Goal: Task Accomplishment & Management: Use online tool/utility

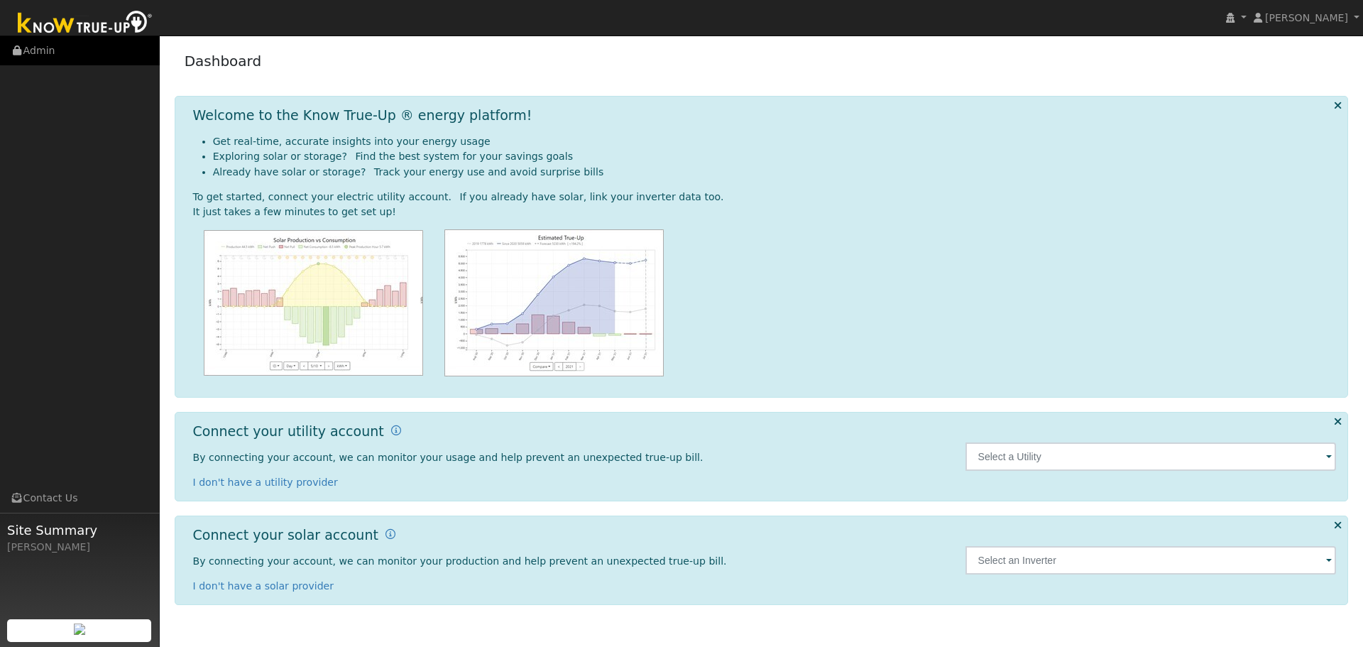
click at [35, 51] on link "Admin" at bounding box center [80, 50] width 160 height 29
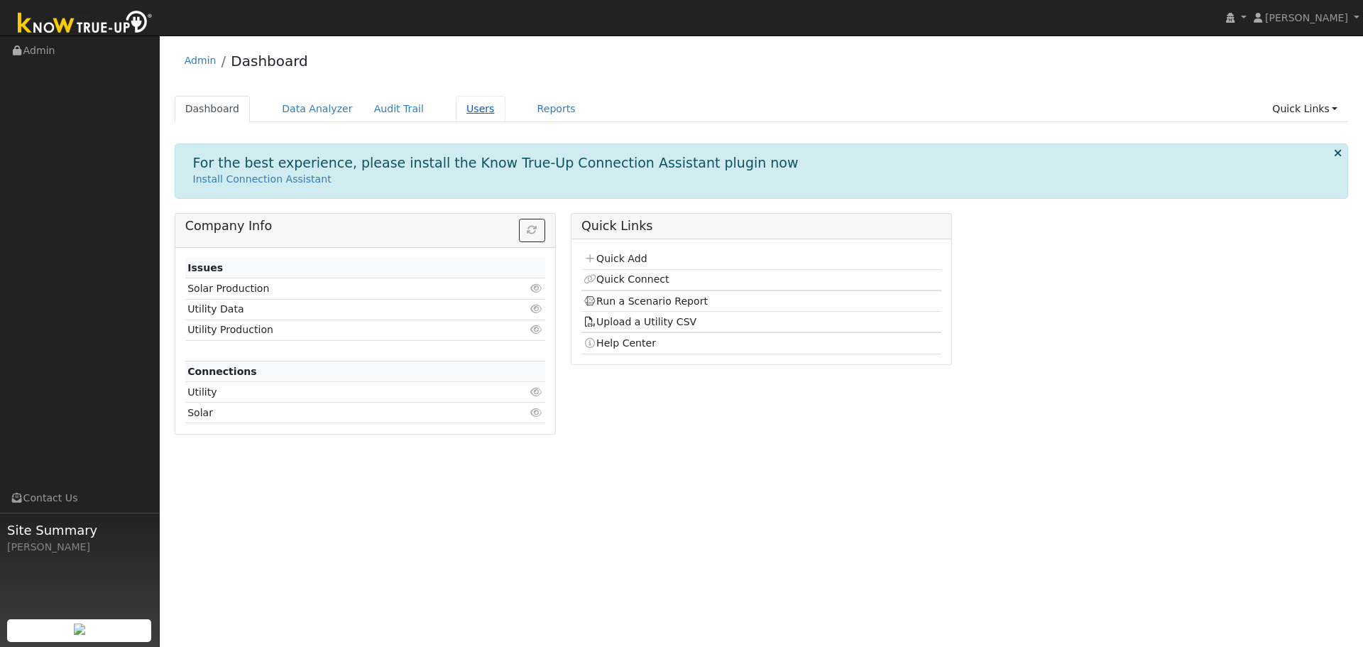
click at [457, 109] on link "Users" at bounding box center [481, 109] width 50 height 26
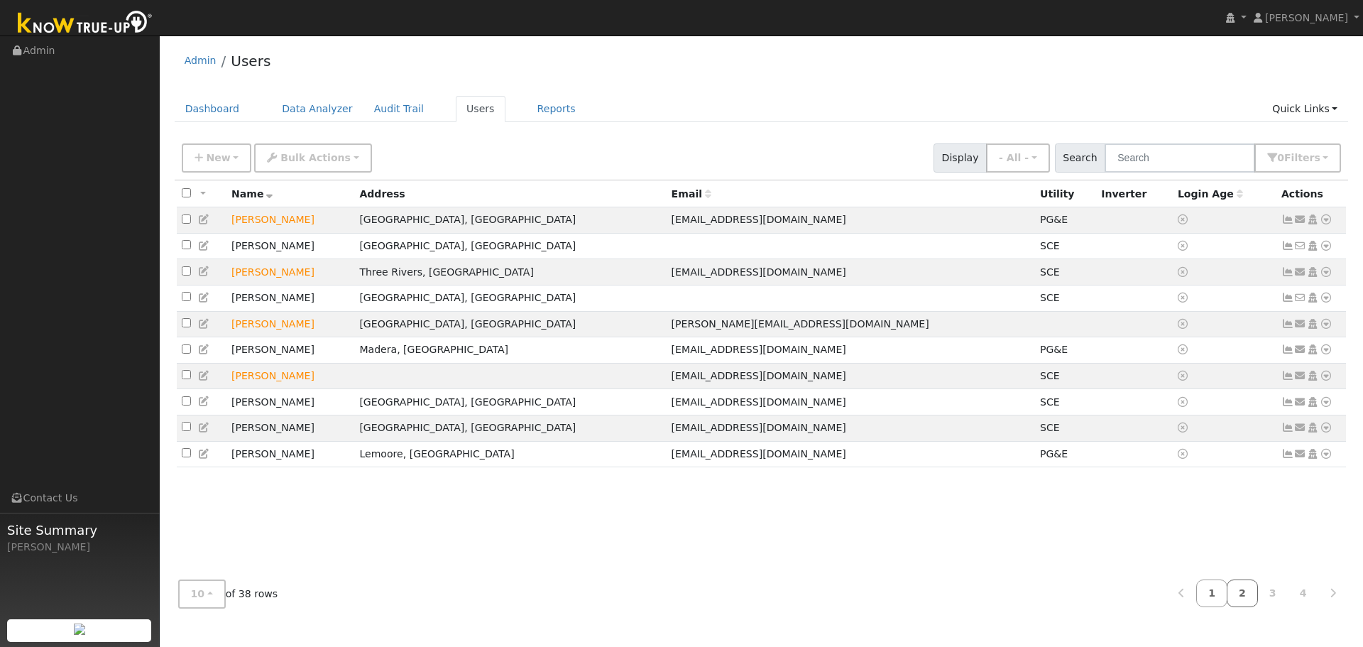
click at [1242, 589] on link "2" at bounding box center [1242, 593] width 31 height 28
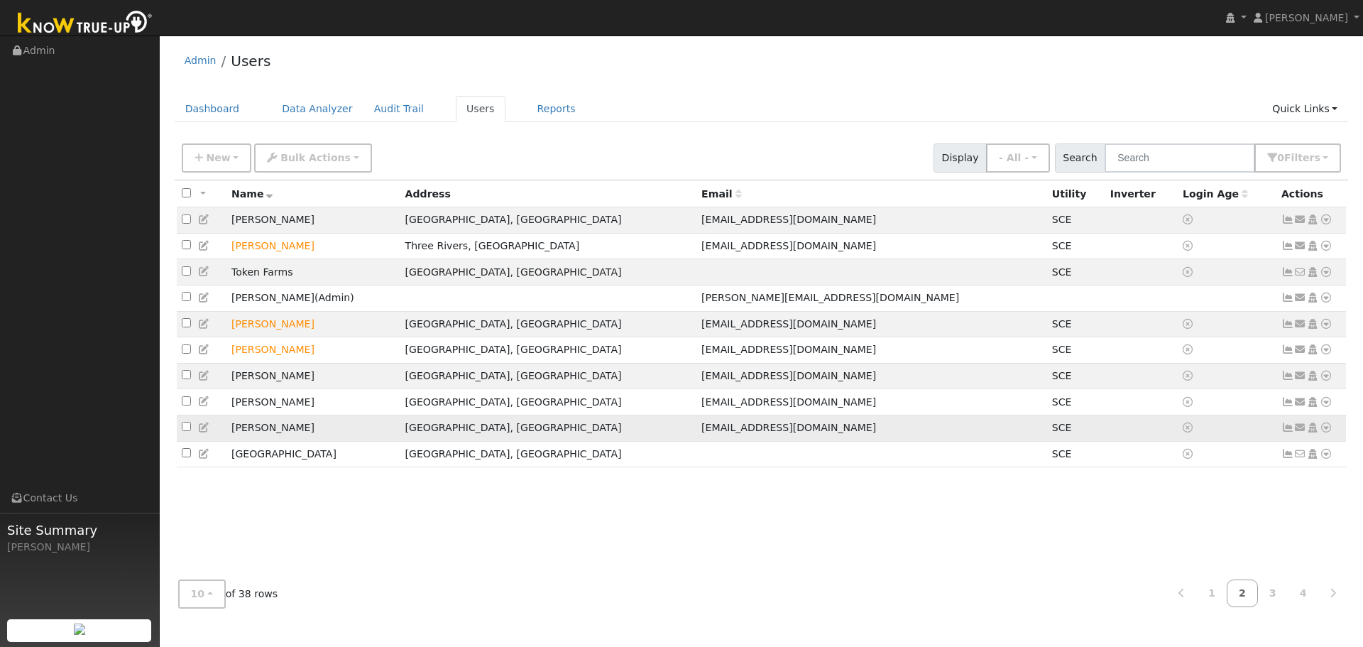
click at [1332, 432] on icon at bounding box center [1326, 427] width 13 height 10
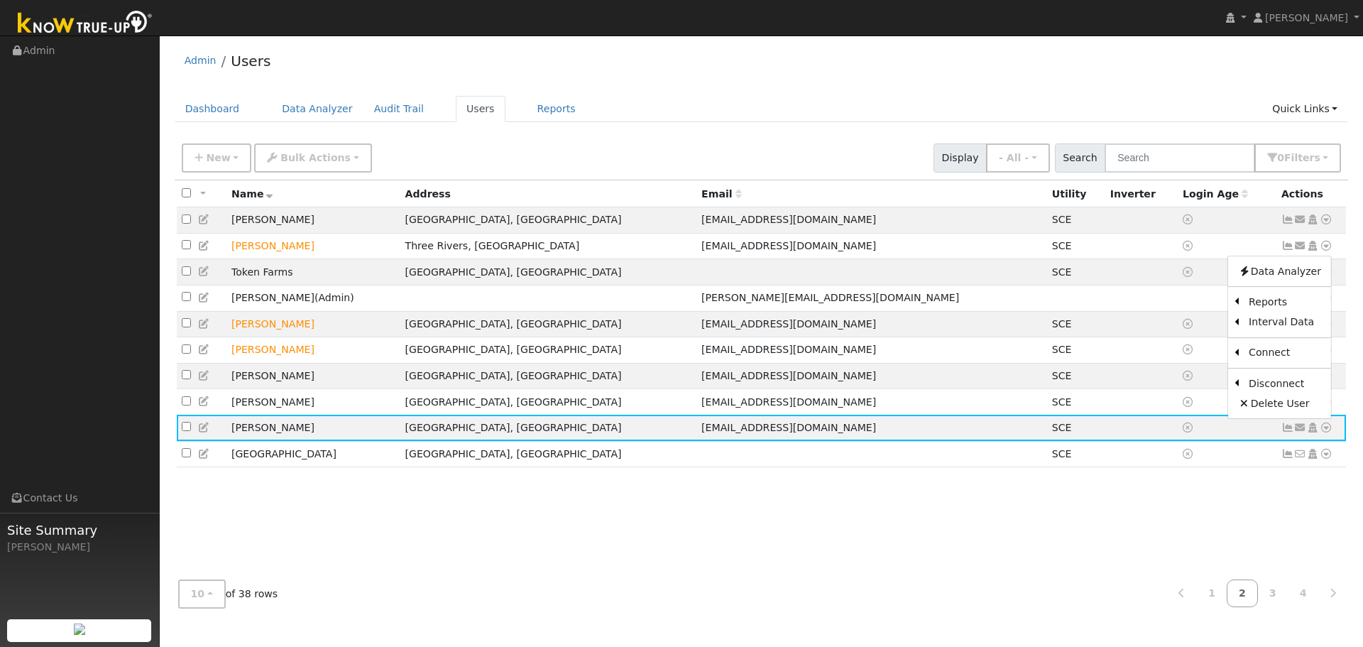
click at [0, 0] on link "Scenario" at bounding box center [0, 0] width 0 height 0
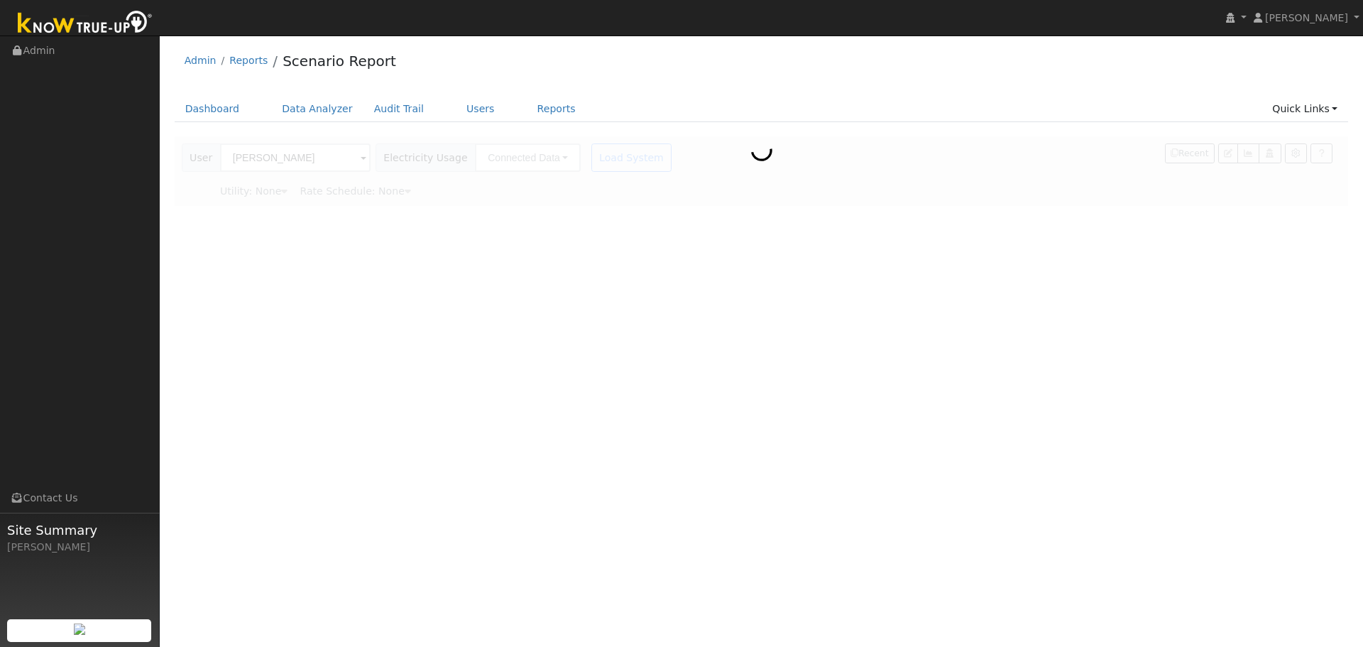
type input "Southern [US_STATE] Edison"
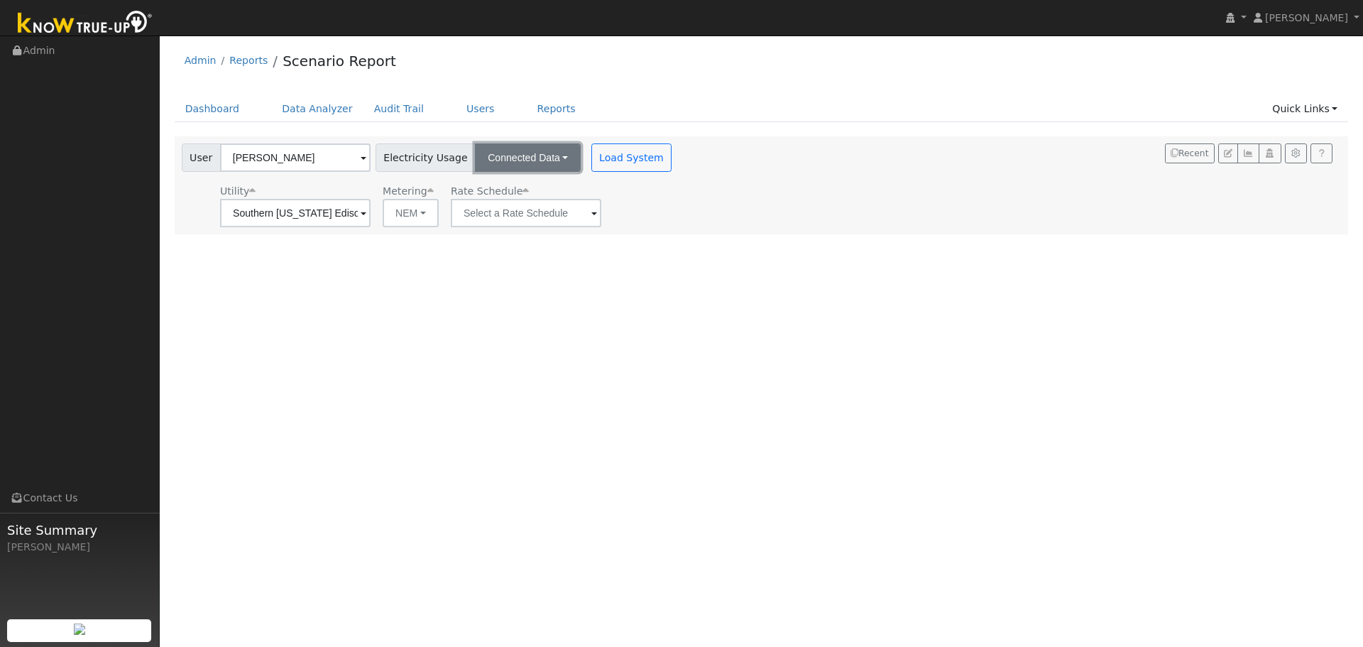
click at [546, 161] on button "Connected Data" at bounding box center [528, 157] width 106 height 28
click at [603, 155] on button "Load System" at bounding box center [631, 157] width 81 height 28
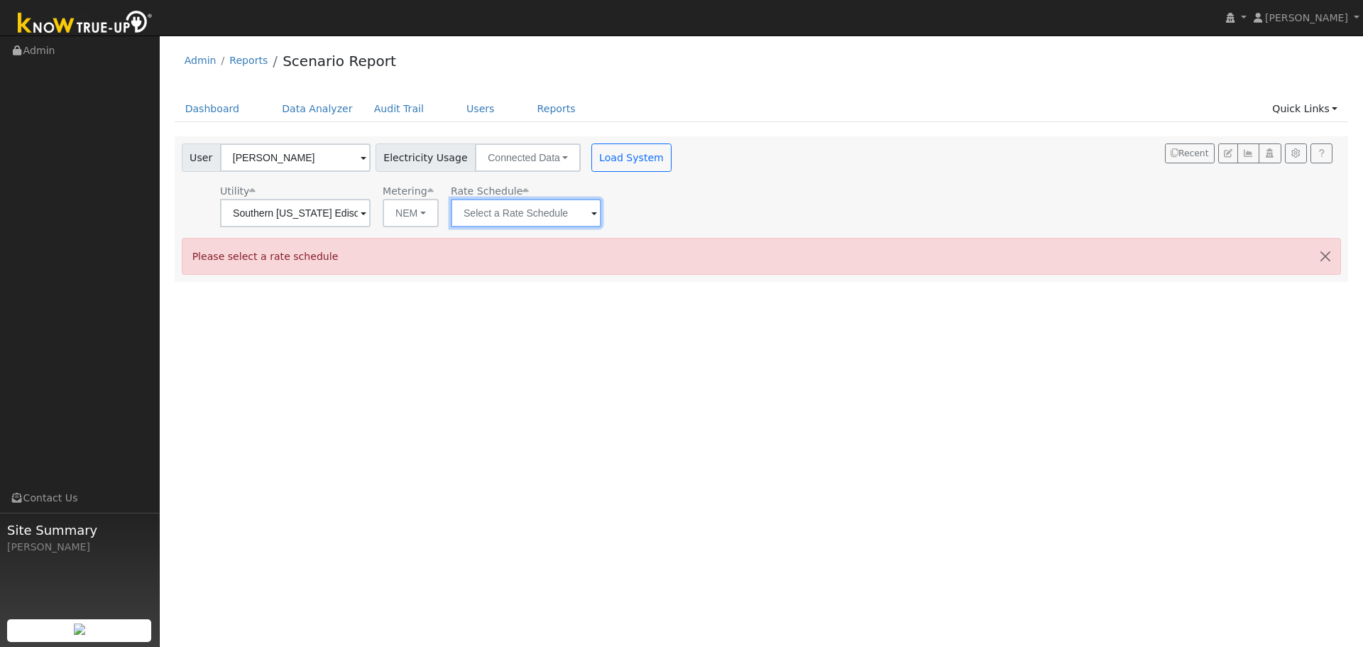
click at [371, 223] on input "text" at bounding box center [295, 213] width 151 height 28
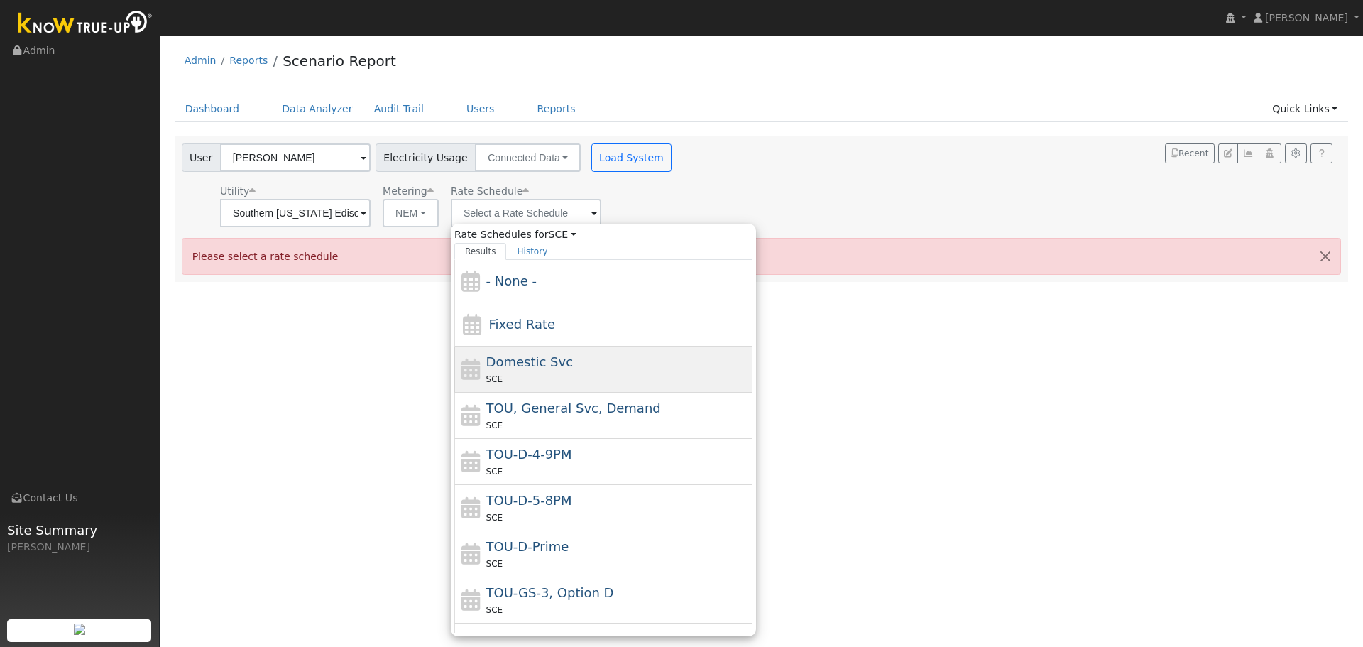
click at [632, 356] on div "Domestic Svc SCE" at bounding box center [617, 369] width 263 height 34
type input "Domestic Svc"
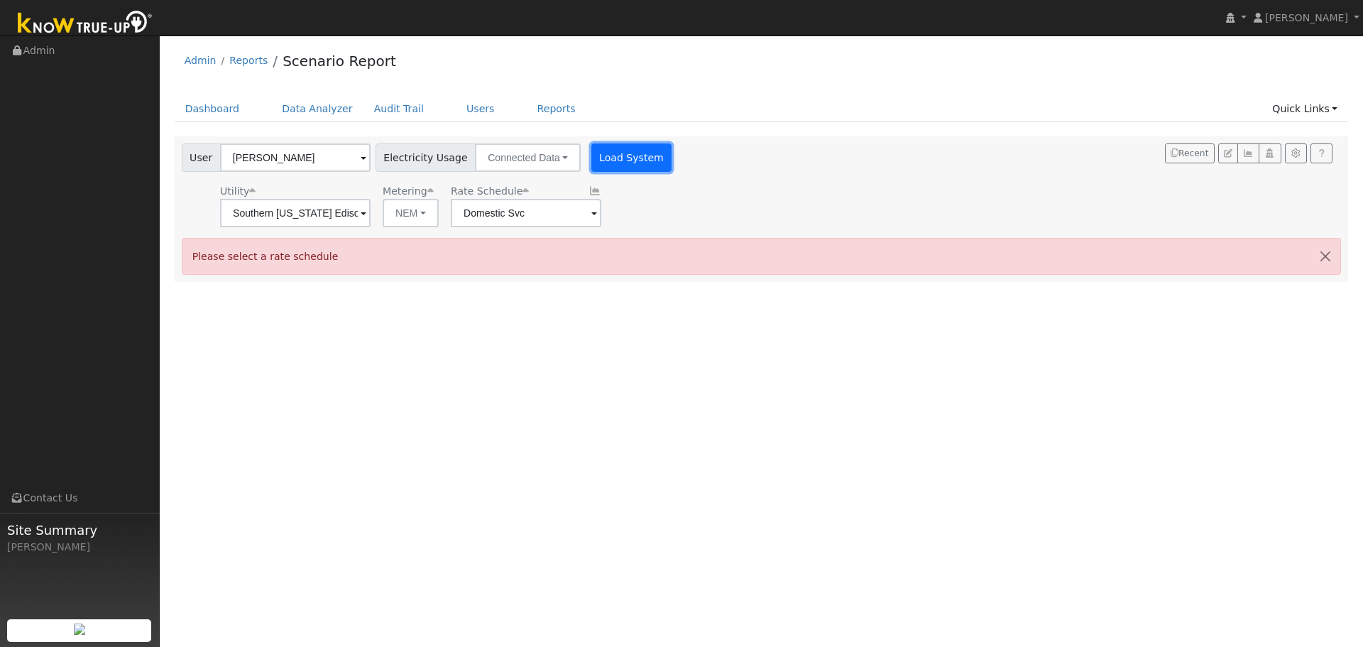
click at [611, 154] on button "Load System" at bounding box center [631, 157] width 81 height 28
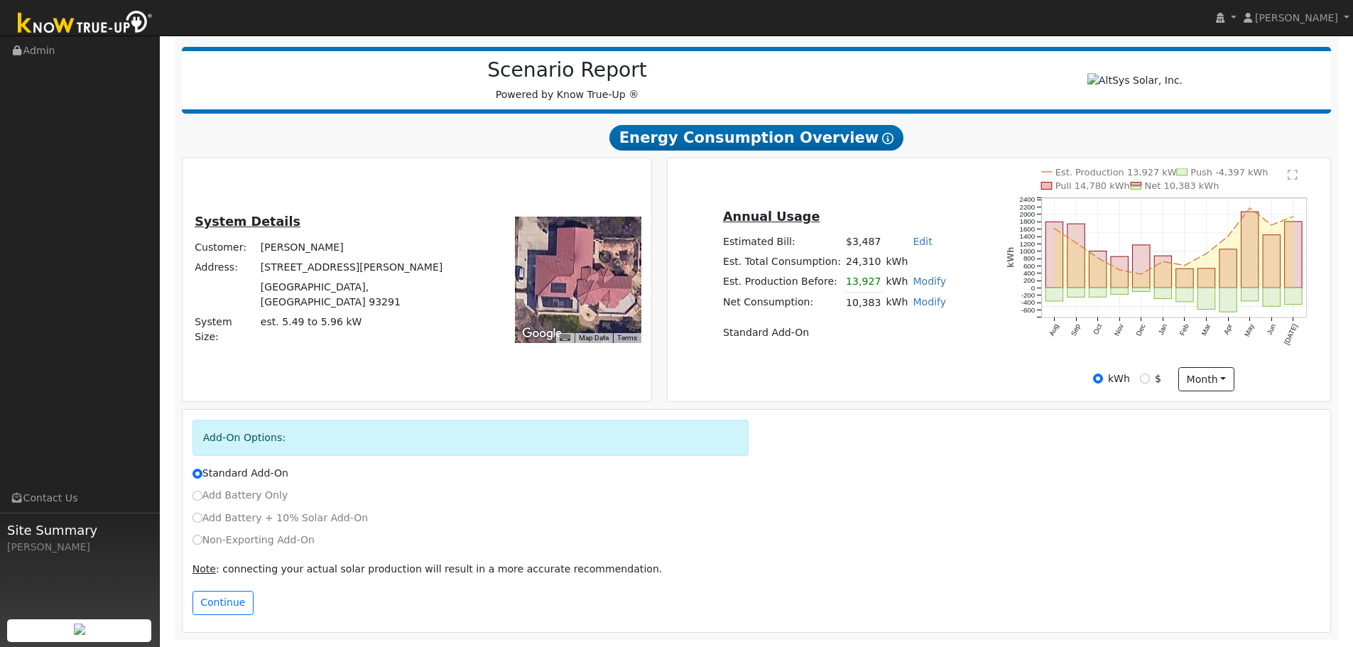
scroll to position [172, 0]
click at [229, 612] on button "Continue" at bounding box center [222, 603] width 61 height 24
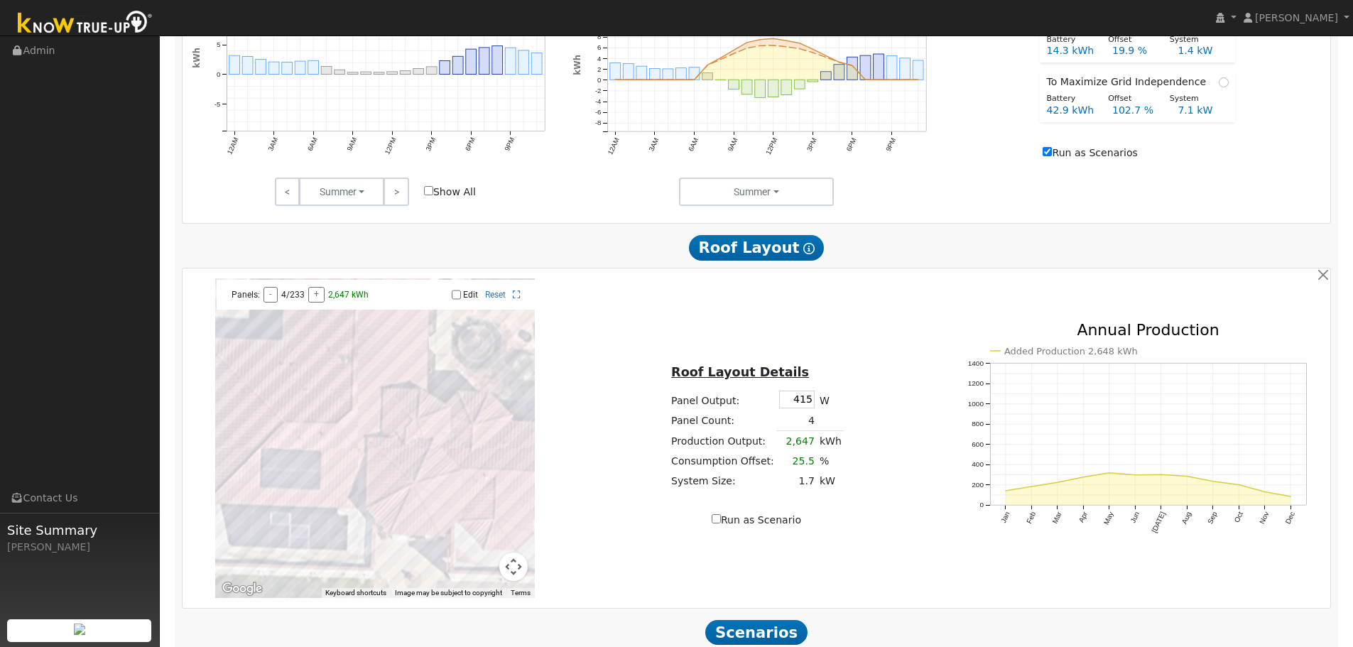
scroll to position [981, 0]
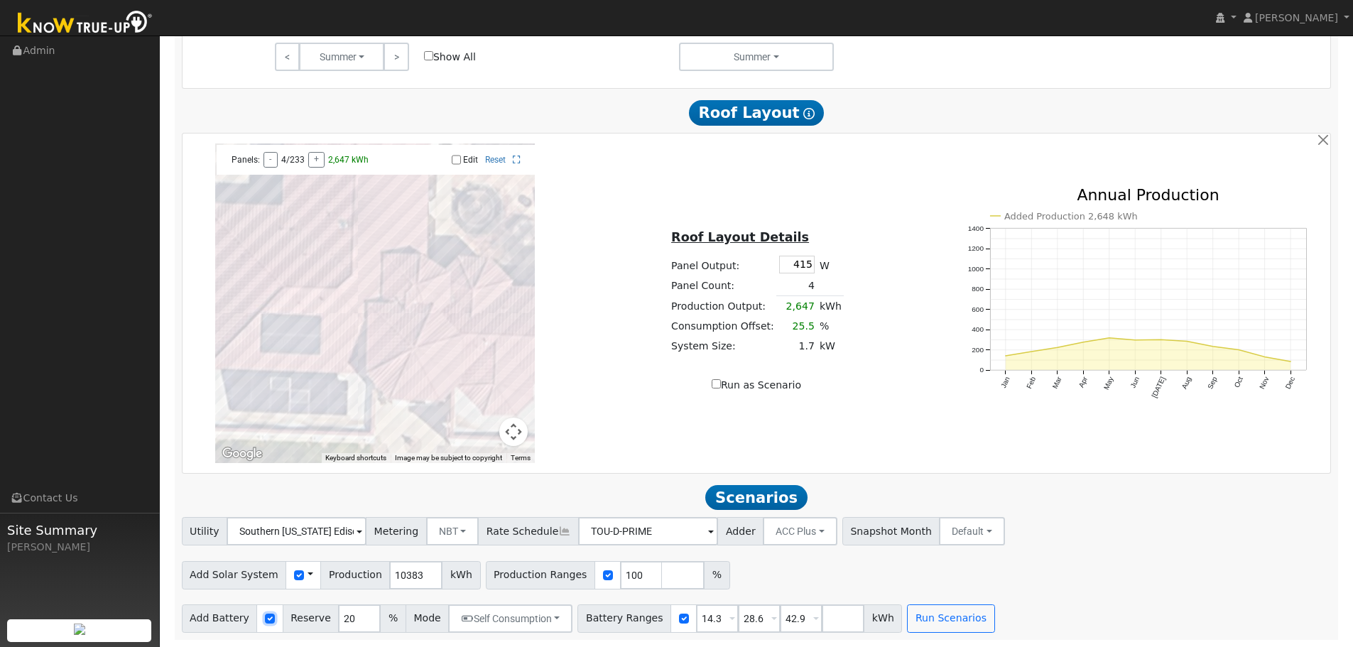
click at [266, 618] on input "checkbox" at bounding box center [270, 618] width 10 height 10
checkbox input "false"
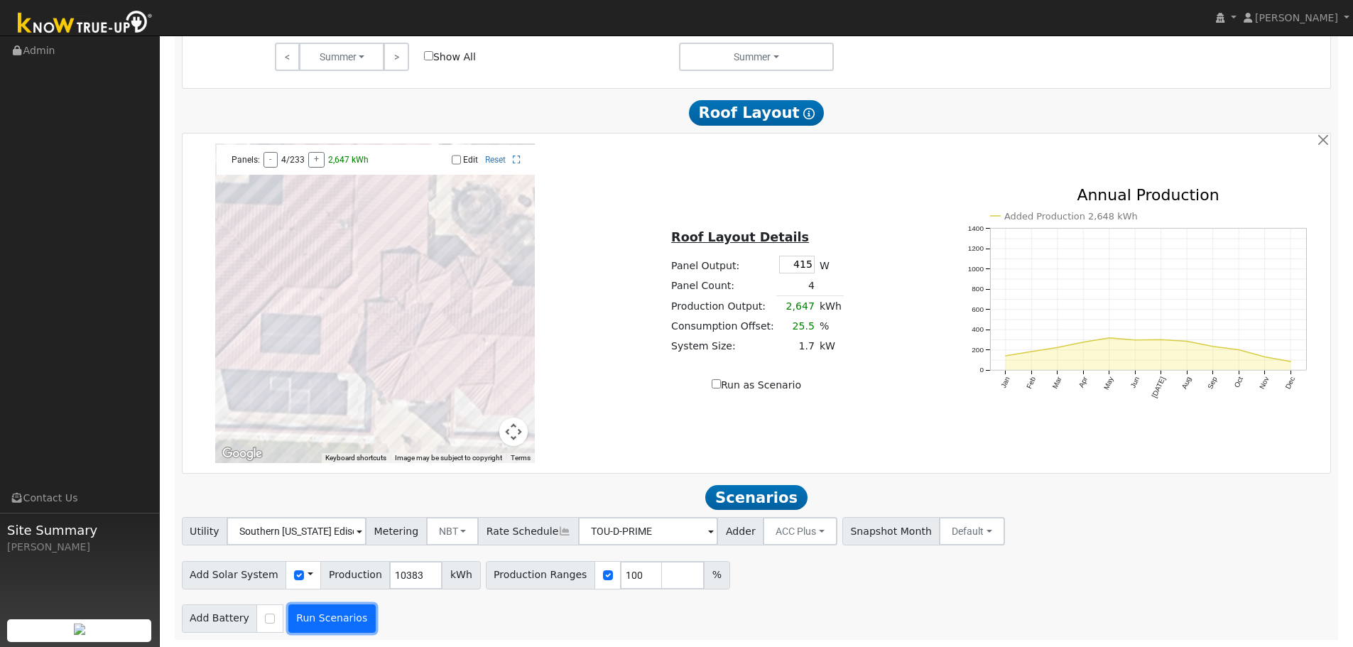
click at [318, 617] on button "Run Scenarios" at bounding box center [331, 618] width 87 height 28
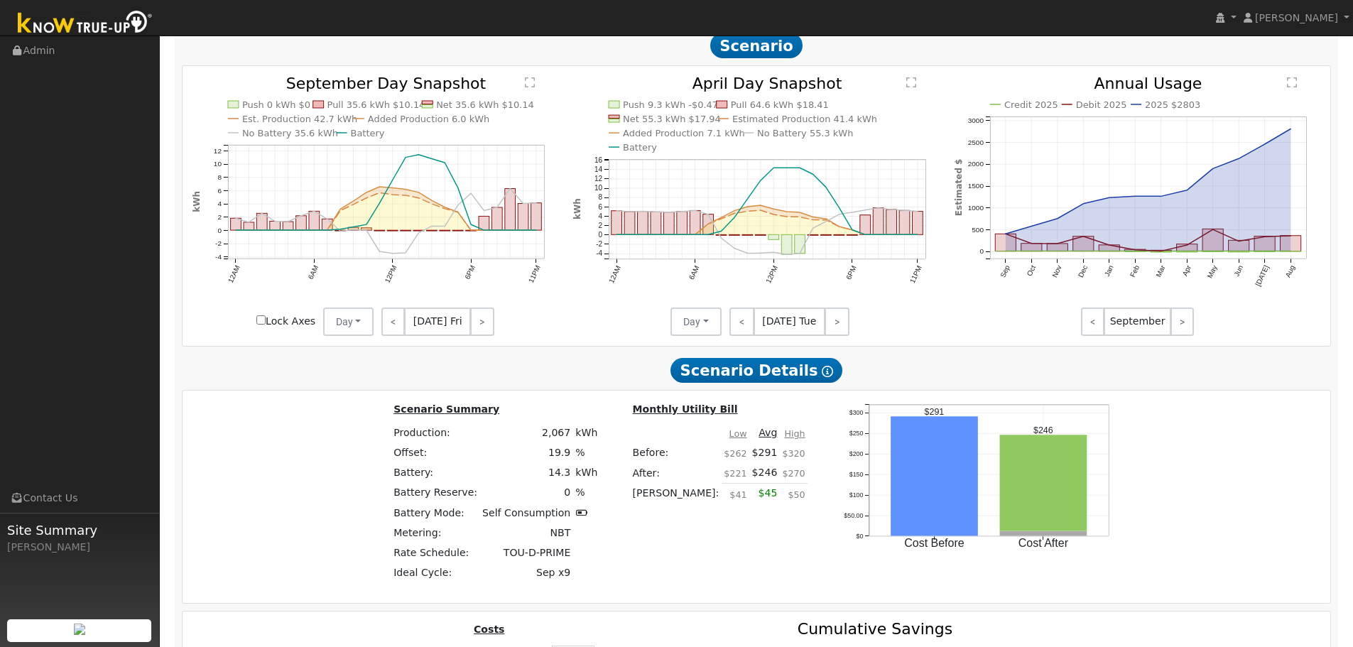
scroll to position [1422, 0]
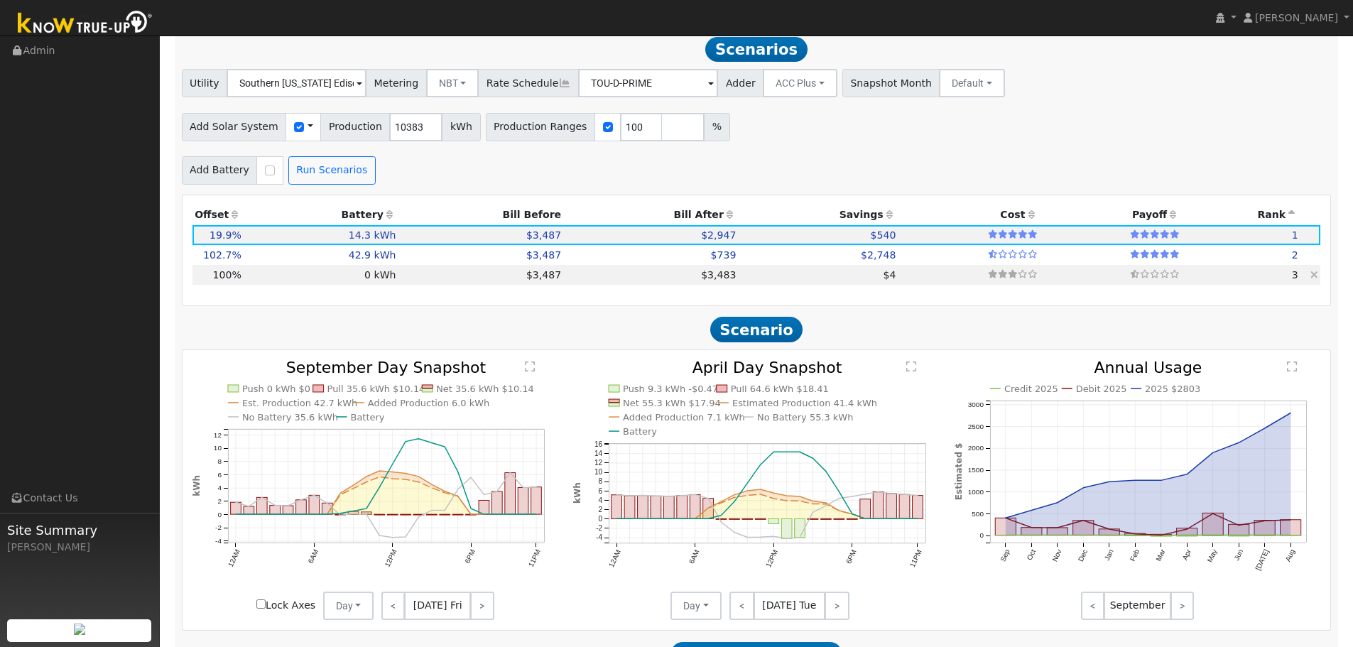
click at [325, 284] on td "0 kWh" at bounding box center [321, 275] width 155 height 20
type input "6.9"
type input "$23,466"
type input "$7,040"
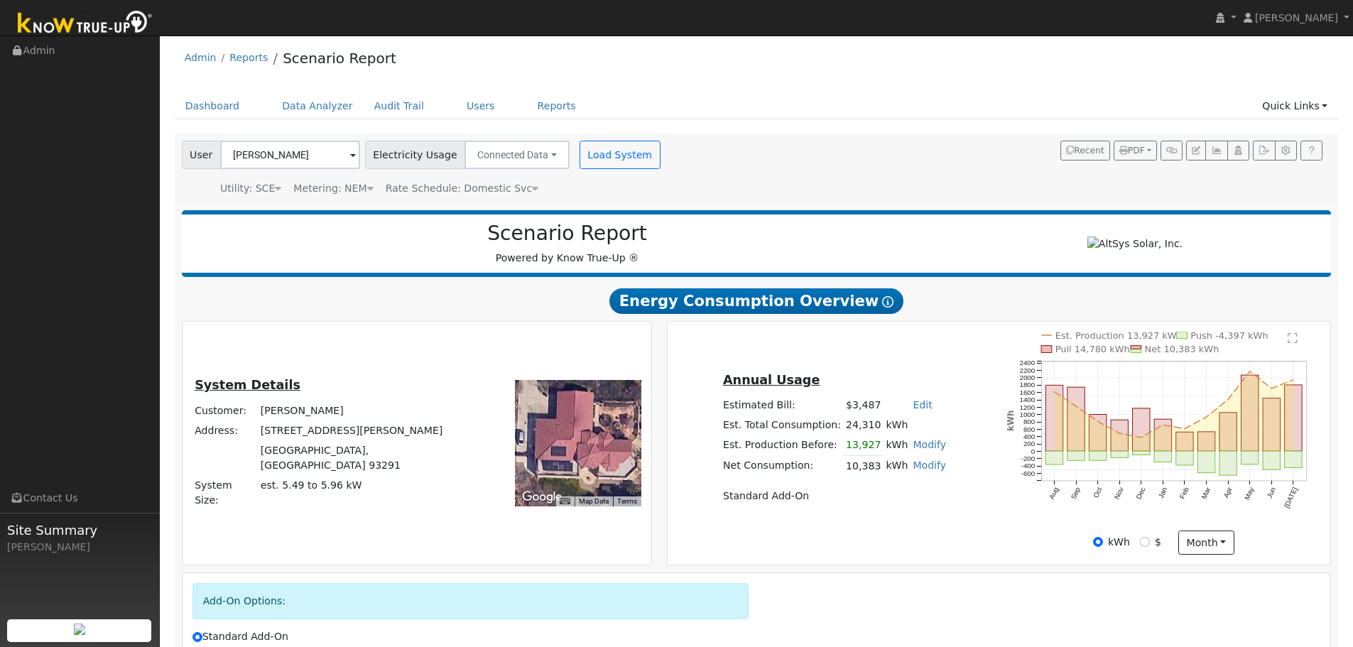
scroll to position [0, 0]
